Goal: Transaction & Acquisition: Purchase product/service

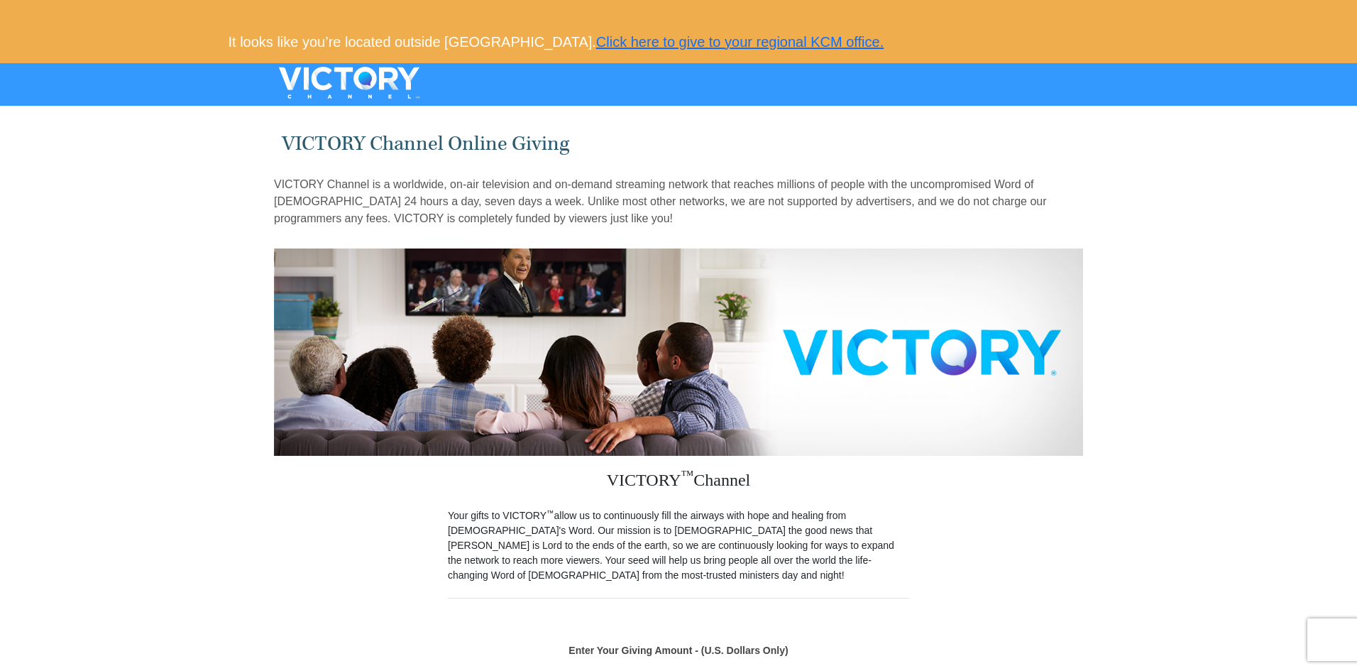
scroll to position [284, 0]
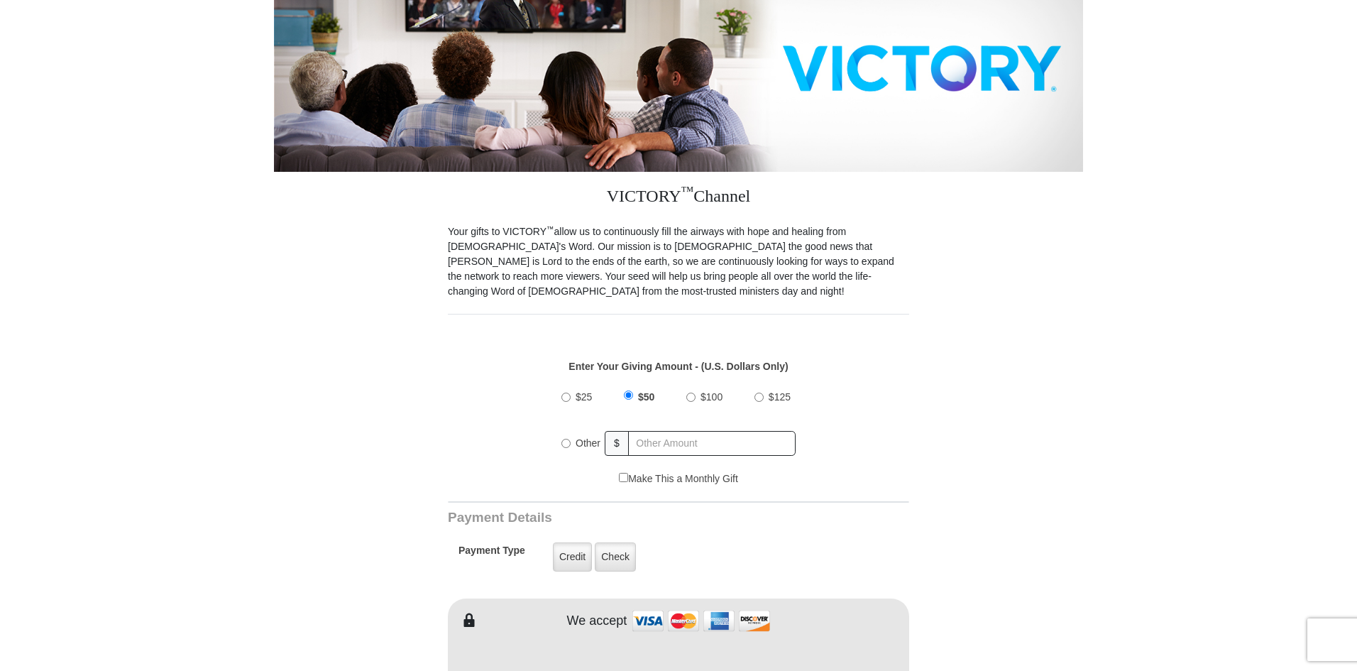
click at [570, 439] on input "Other" at bounding box center [565, 443] width 9 height 9
radio input "true"
click at [639, 431] on input "text" at bounding box center [712, 443] width 166 height 25
type input "20"
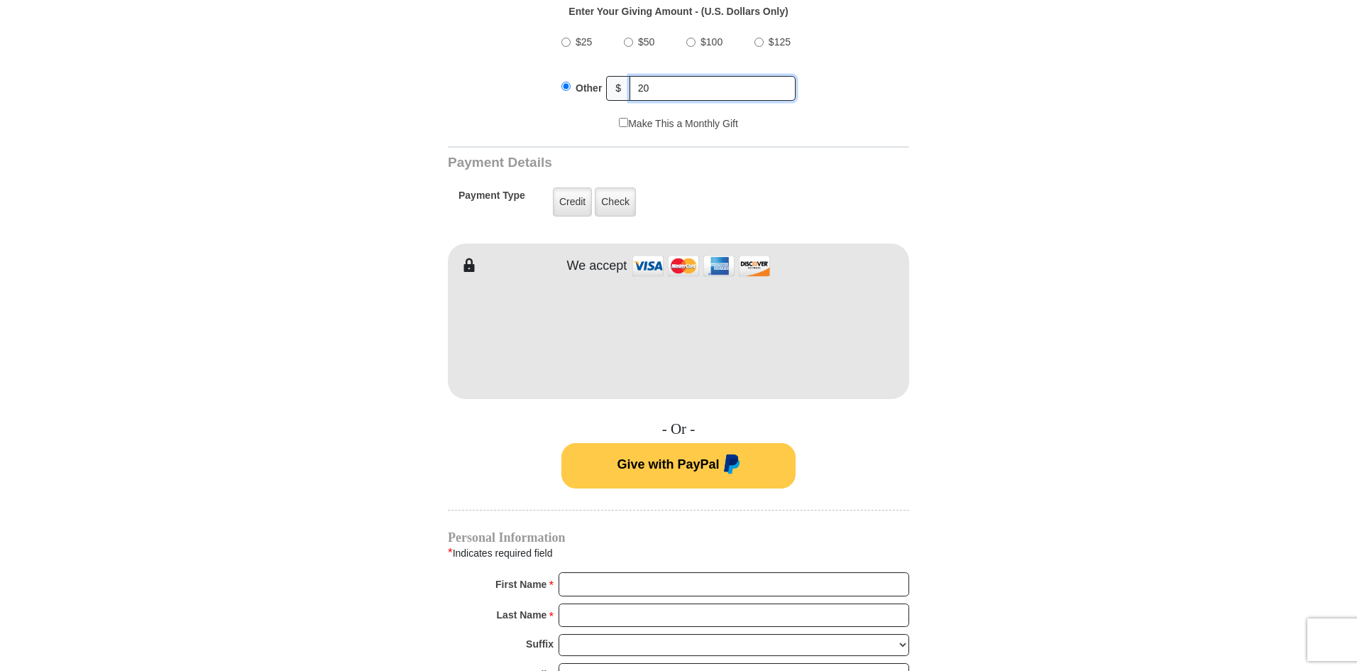
scroll to position [923, 0]
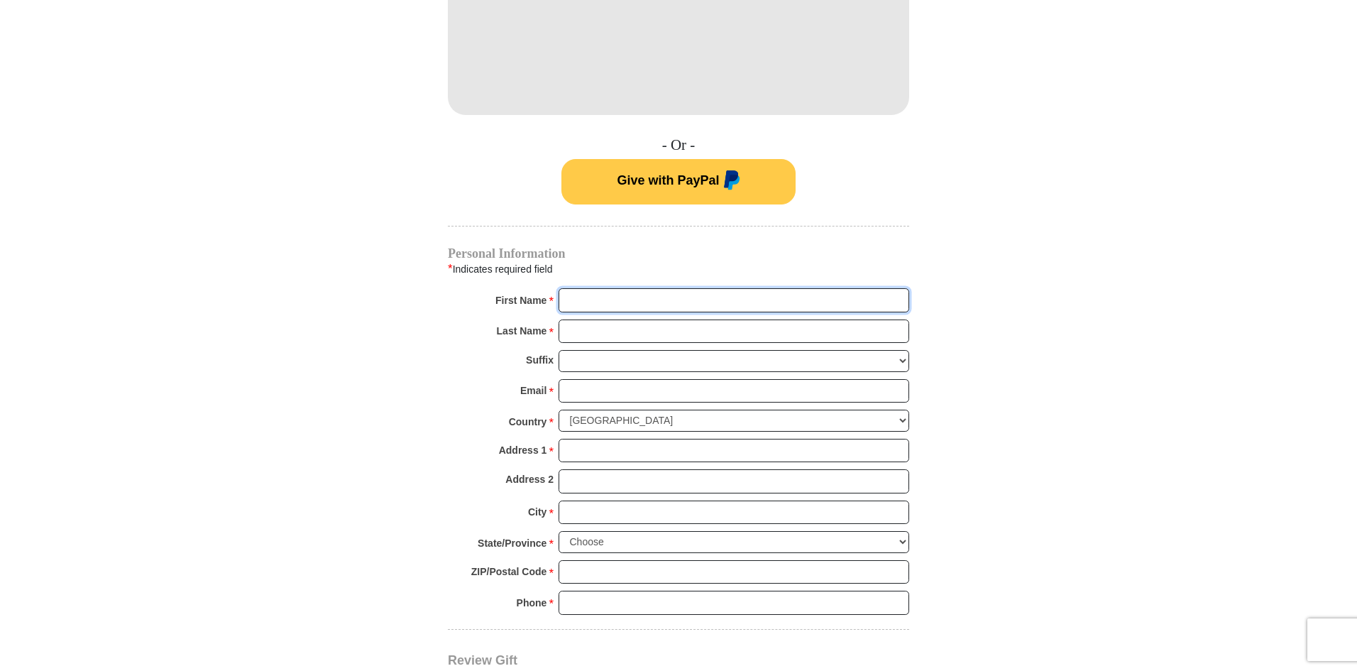
click at [601, 288] on input "First Name *" at bounding box center [733, 300] width 351 height 24
type input "JOSEPHINE"
click at [657, 323] on input "Last Name *" at bounding box center [733, 331] width 351 height 24
type input "OZOANI"
click at [651, 379] on input "Email *" at bounding box center [733, 391] width 351 height 24
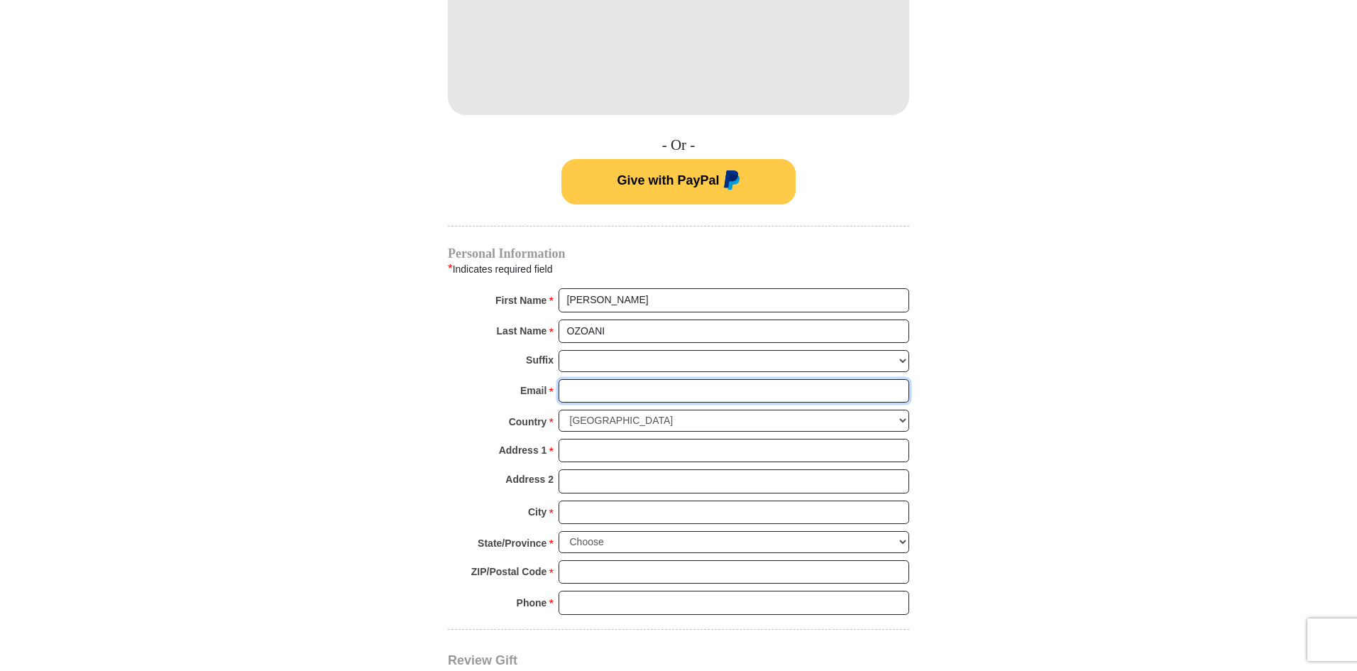
type input "josephine.ozoani@dcu.ie"
click at [903, 409] on select "United States of America Canada Antigua and Barbuda Argentina Armenia Aruba Aus…" at bounding box center [733, 420] width 351 height 22
select select "IE"
click at [558, 409] on select "United States of America Canada Antigua and Barbuda Argentina Armenia Aruba Aus…" at bounding box center [733, 420] width 351 height 22
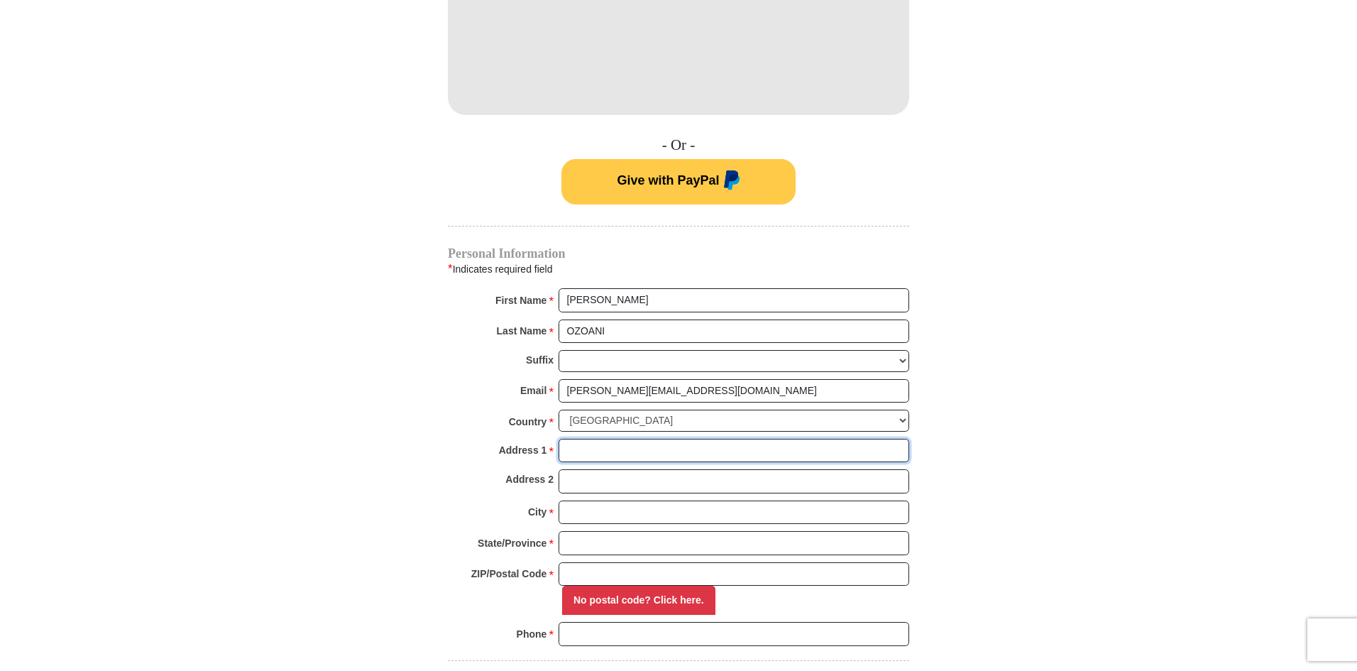
click at [748, 439] on input "Address 1 *" at bounding box center [733, 451] width 351 height 24
type input "33 Avondale Place"
click at [712, 469] on input "Address 2" at bounding box center [733, 481] width 351 height 24
type input "Mulhuddart Dublin 15"
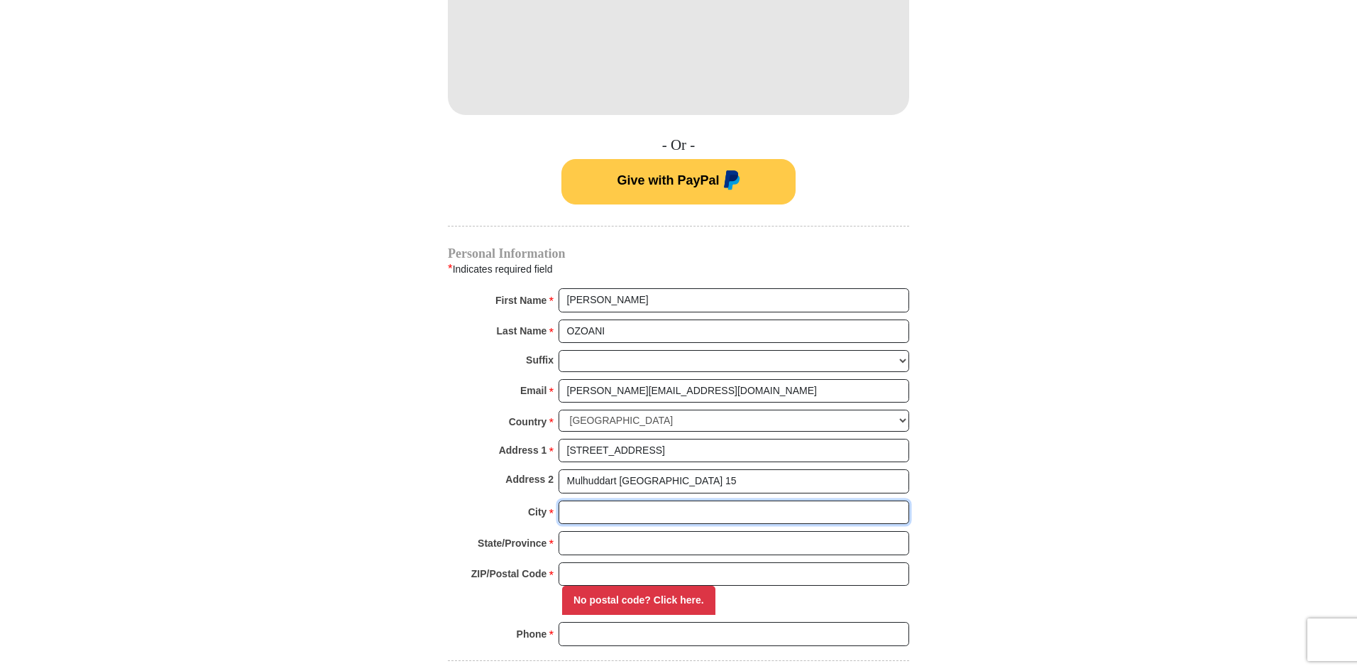
click at [698, 506] on input "City *" at bounding box center [733, 512] width 351 height 24
type input "Dublin"
click at [674, 531] on input "State/Province *" at bounding box center [733, 543] width 351 height 24
type input "Dublin"
click at [658, 563] on input "ZIP/Postal Code *" at bounding box center [733, 574] width 351 height 24
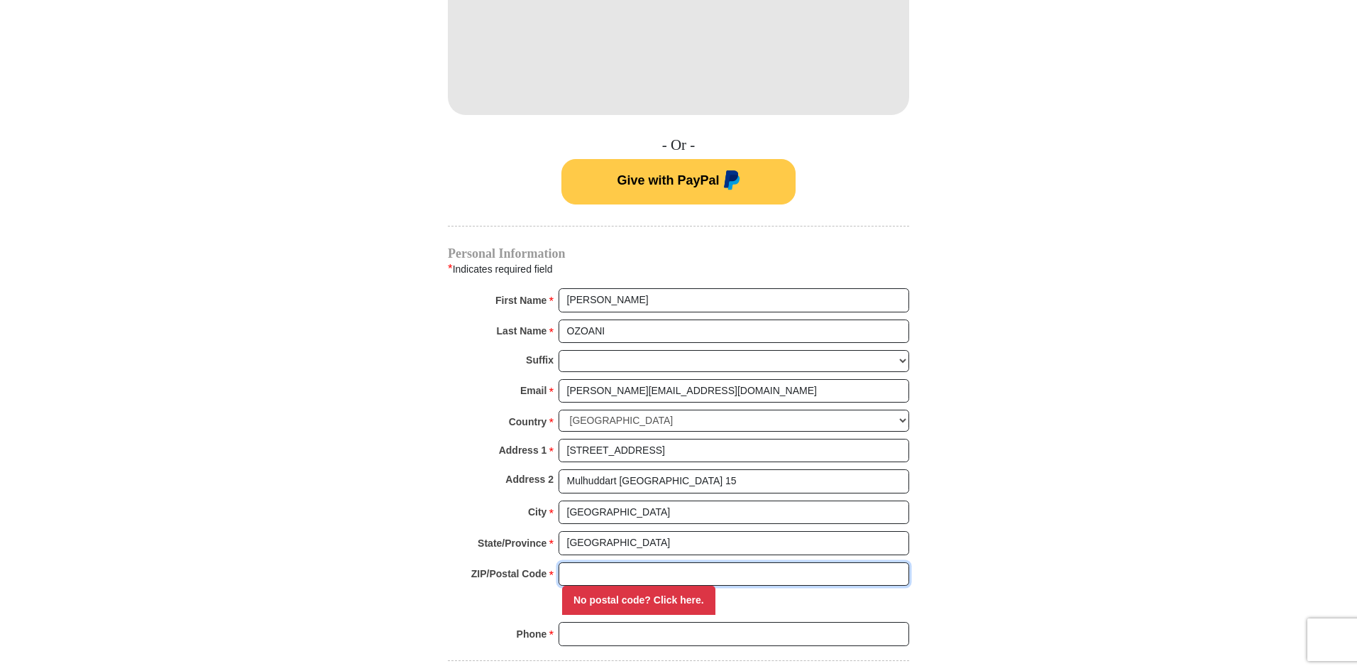
type input "D15Y2NX"
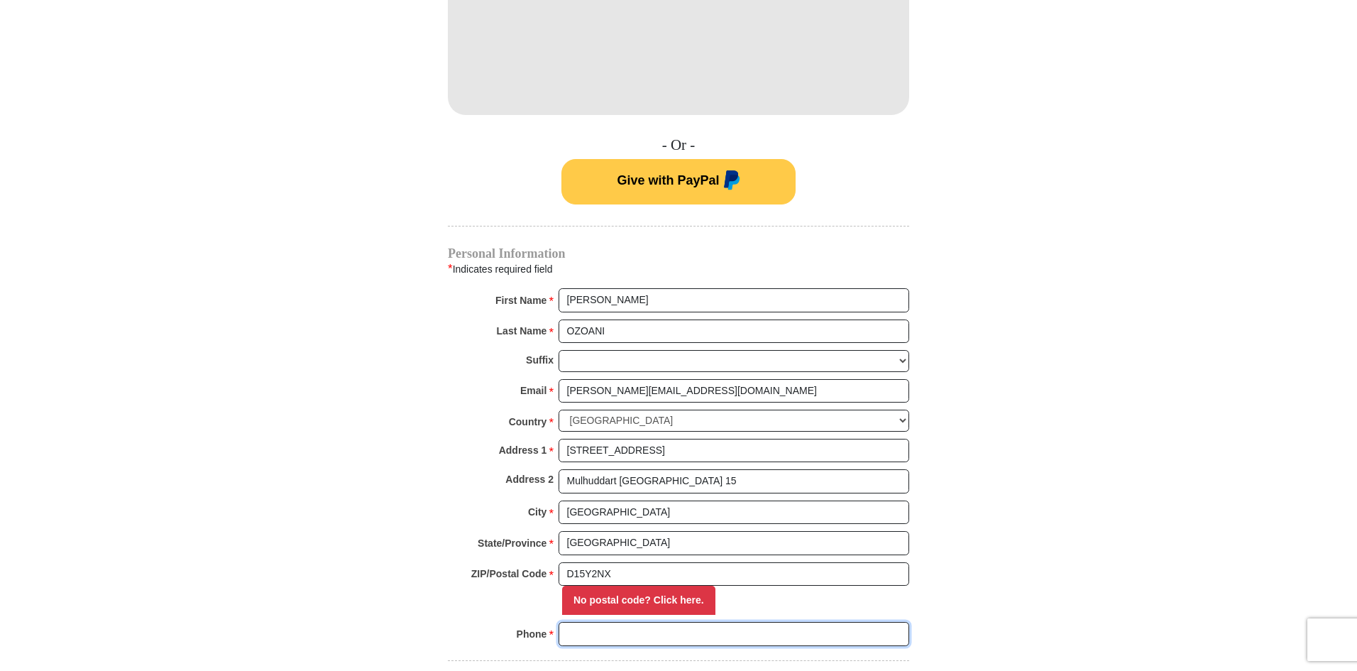
click at [648, 622] on input "Phone * *" at bounding box center [733, 634] width 351 height 24
type input "353876714472"
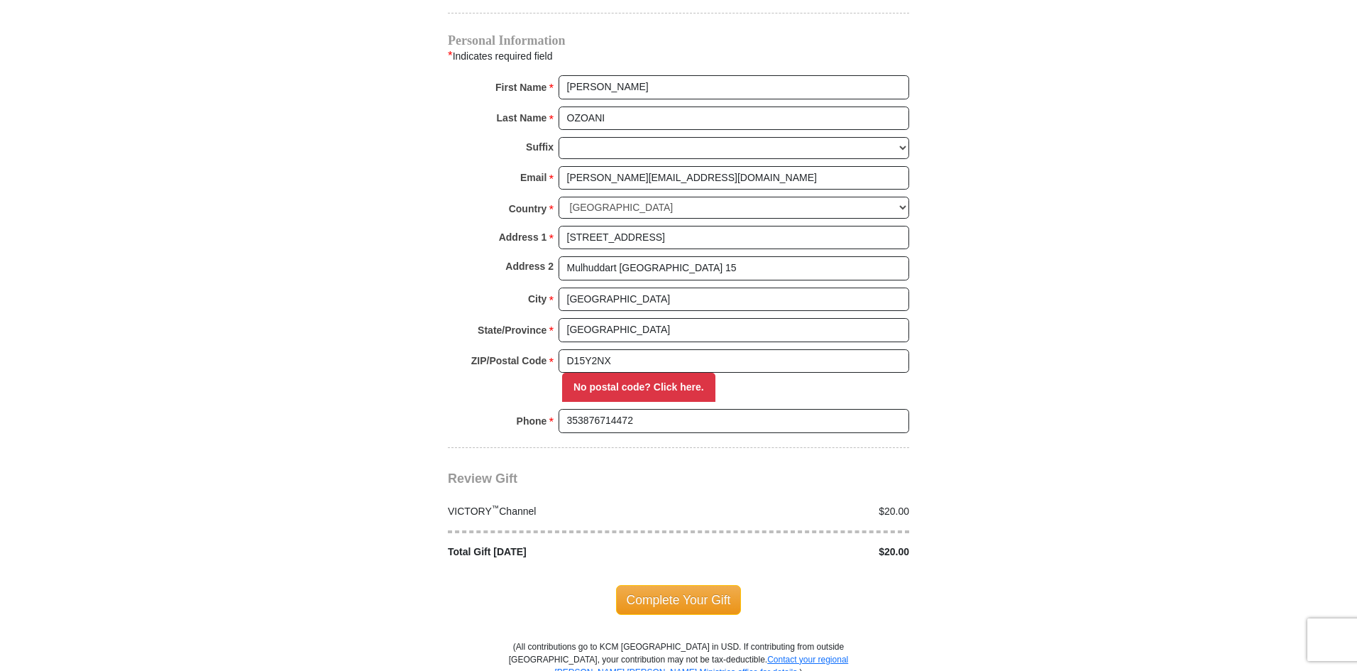
scroll to position [1490, 0]
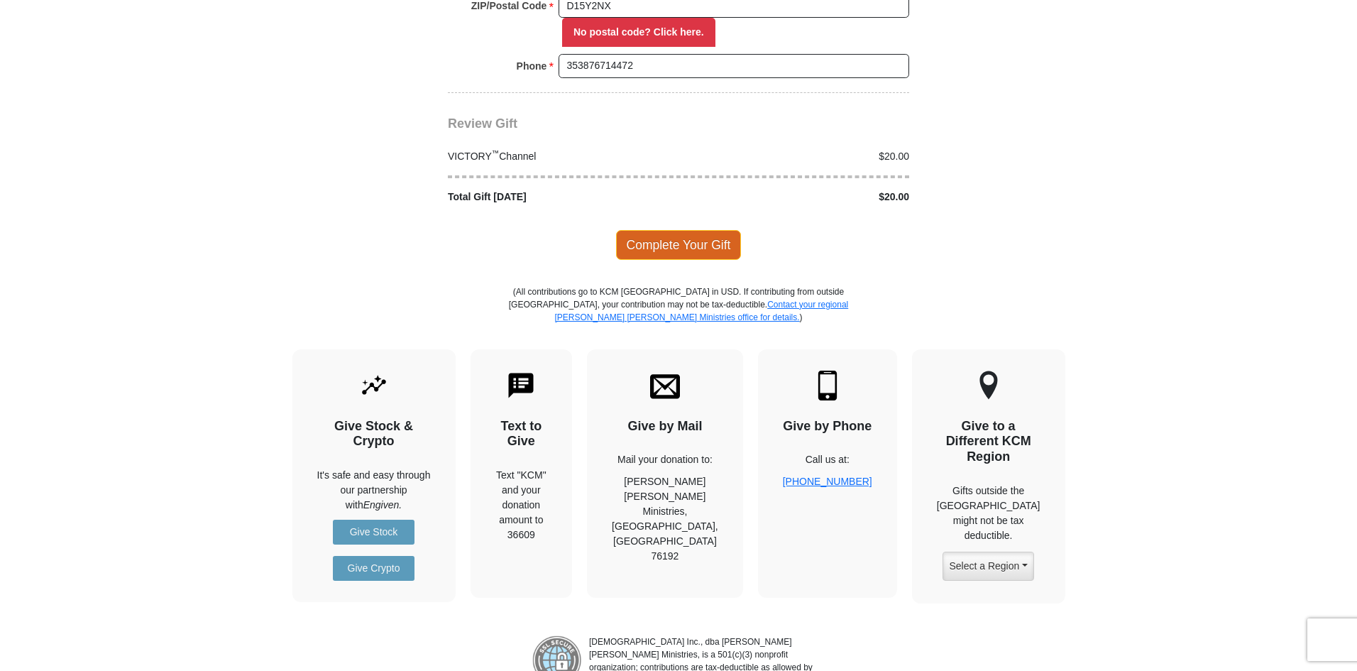
click at [686, 236] on span "Complete Your Gift" at bounding box center [679, 245] width 126 height 30
